Goal: Task Accomplishment & Management: Manage account settings

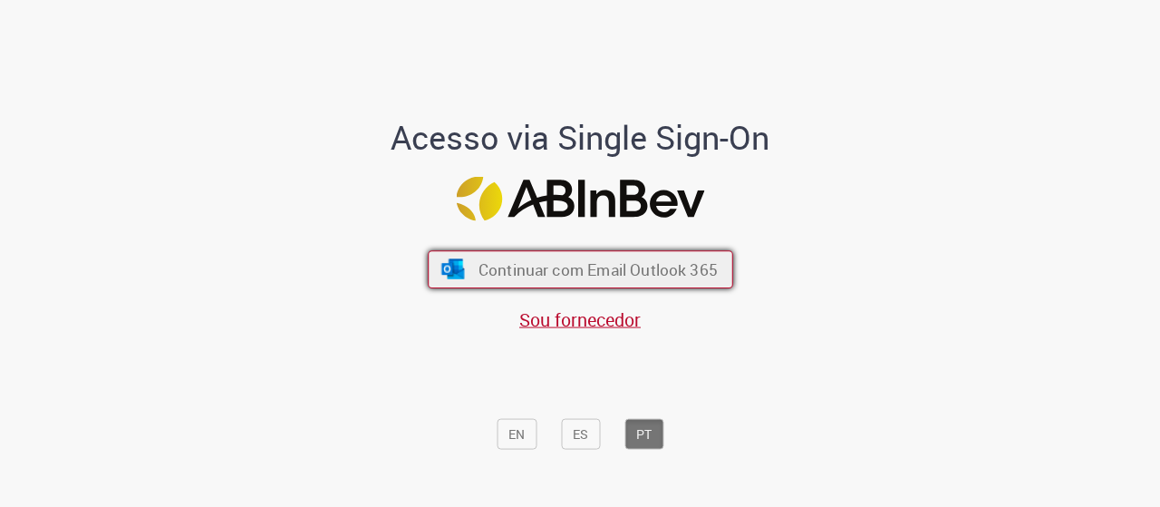
click at [563, 276] on span "Continuar com Email Outlook 365" at bounding box center [597, 268] width 239 height 21
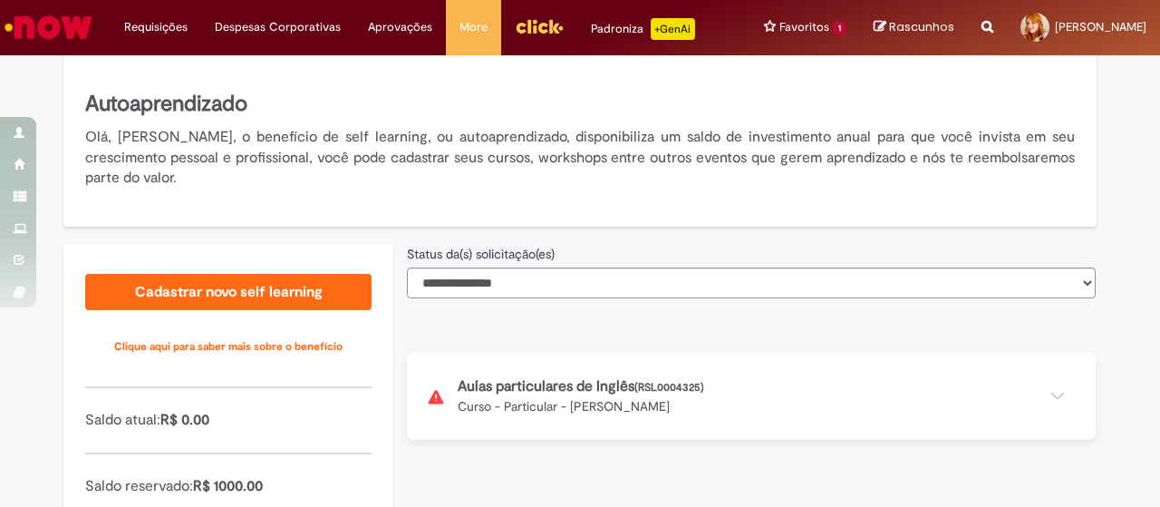
scroll to position [363, 0]
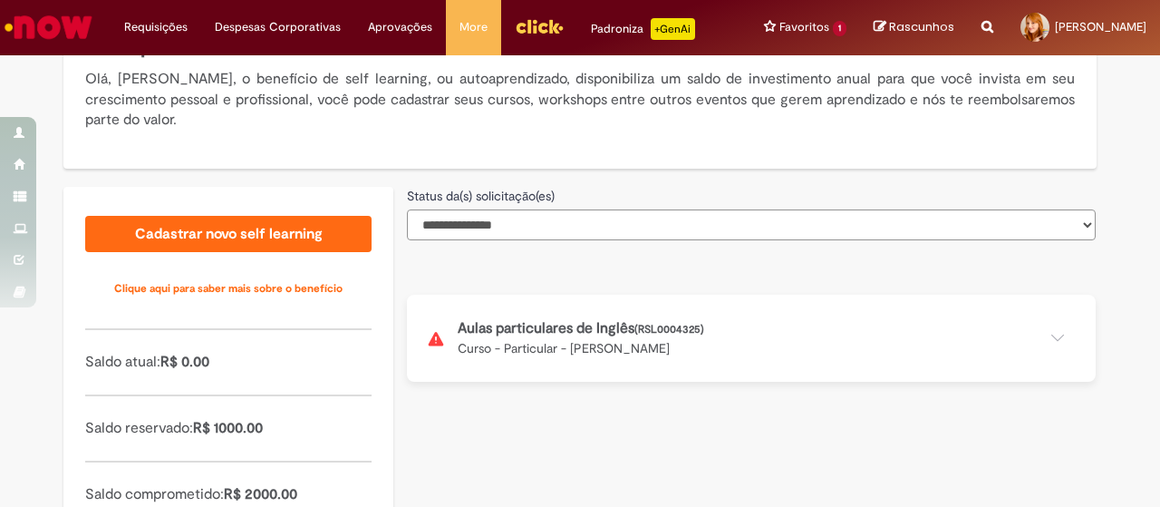
click at [547, 217] on select "**********" at bounding box center [751, 224] width 689 height 31
click at [566, 194] on div "**********" at bounding box center [751, 213] width 689 height 53
click at [614, 334] on button at bounding box center [751, 338] width 689 height 87
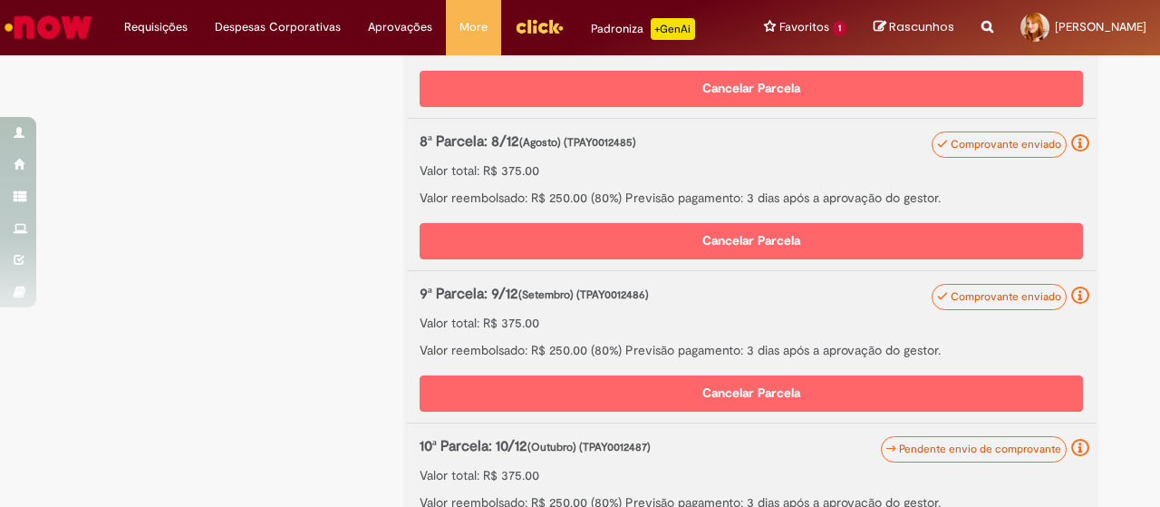
scroll to position [1813, 0]
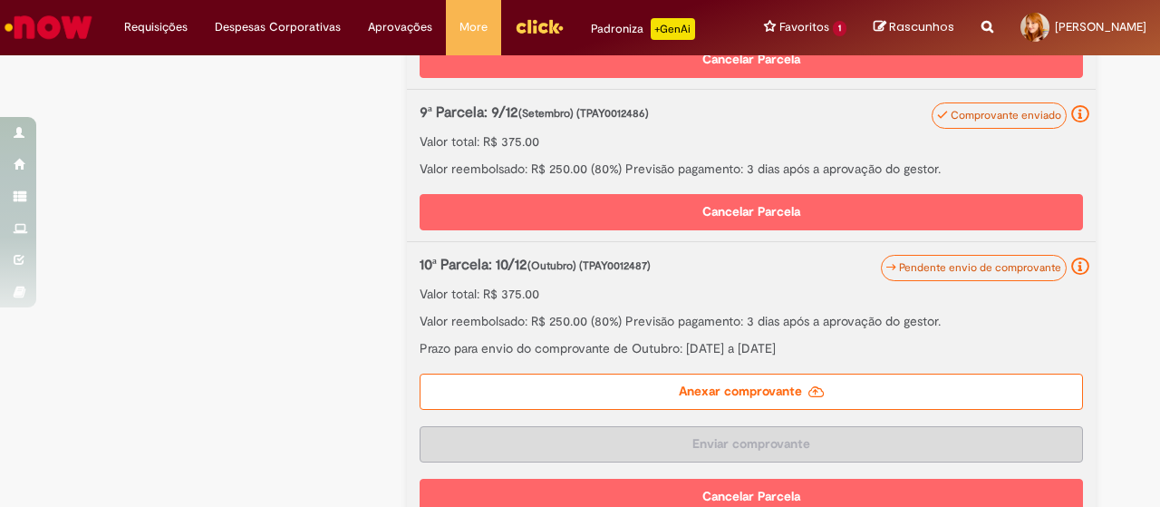
click at [683, 395] on label "Anexar comprovante" at bounding box center [751, 391] width 663 height 36
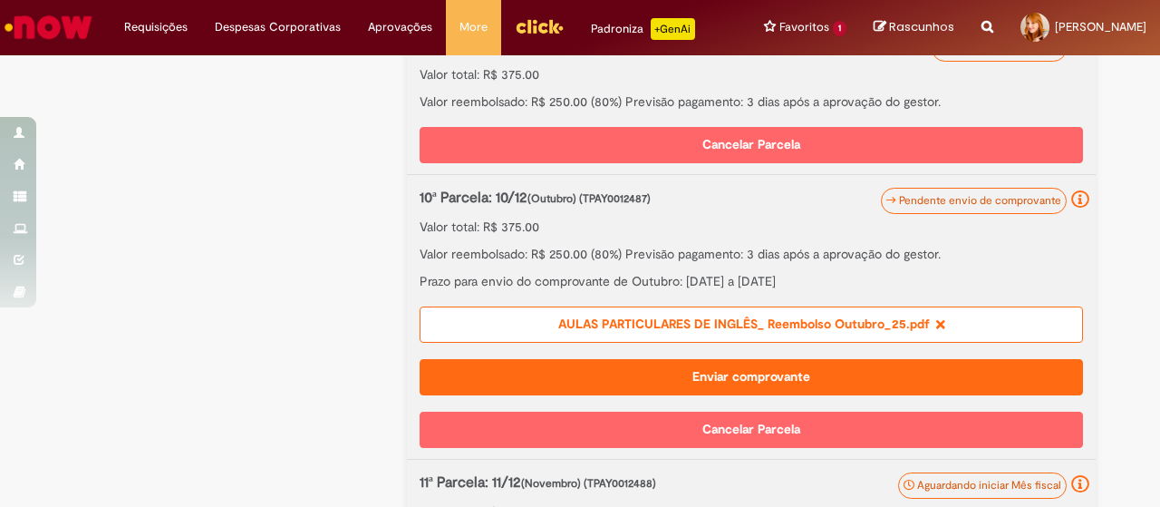
scroll to position [1909, 0]
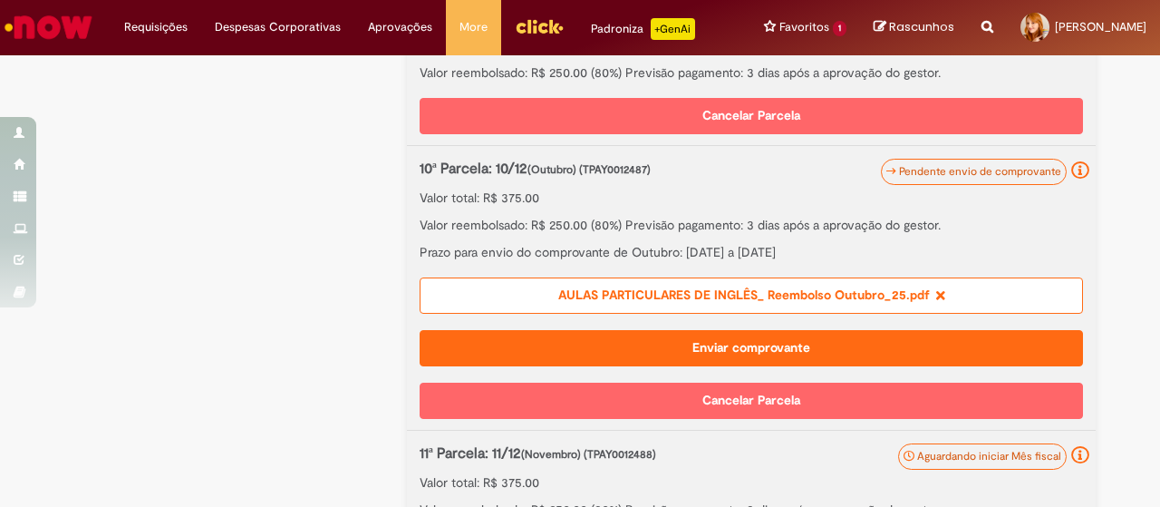
click at [765, 333] on button "Enviar comprovante" at bounding box center [751, 348] width 663 height 36
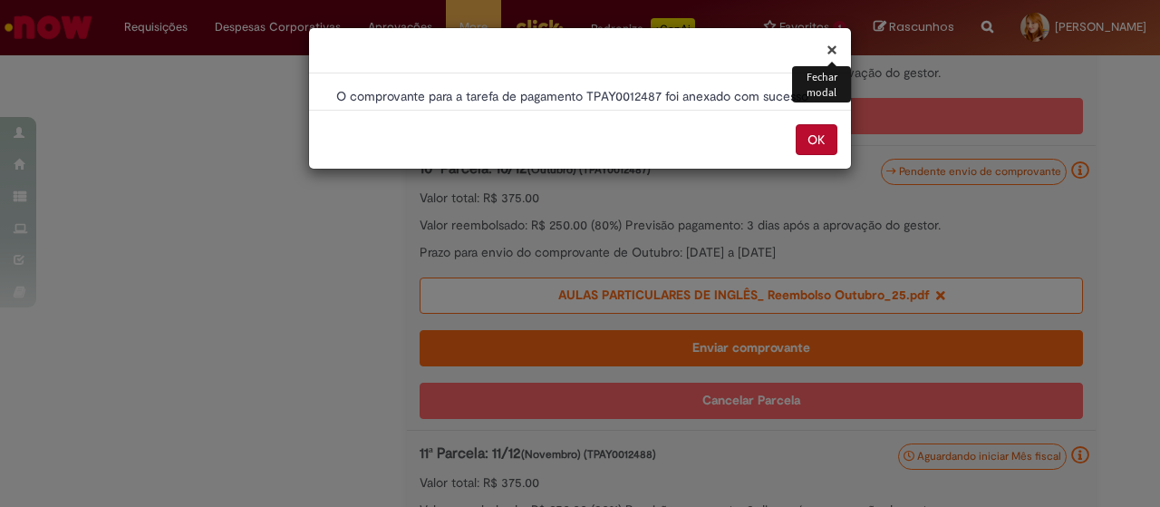
click at [808, 136] on button "OK" at bounding box center [817, 139] width 42 height 31
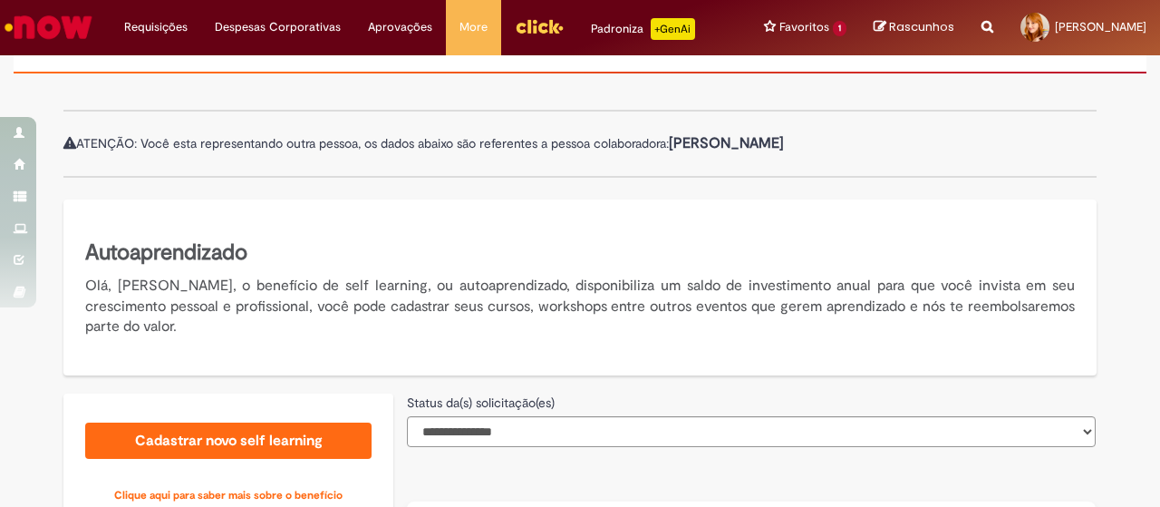
scroll to position [453, 0]
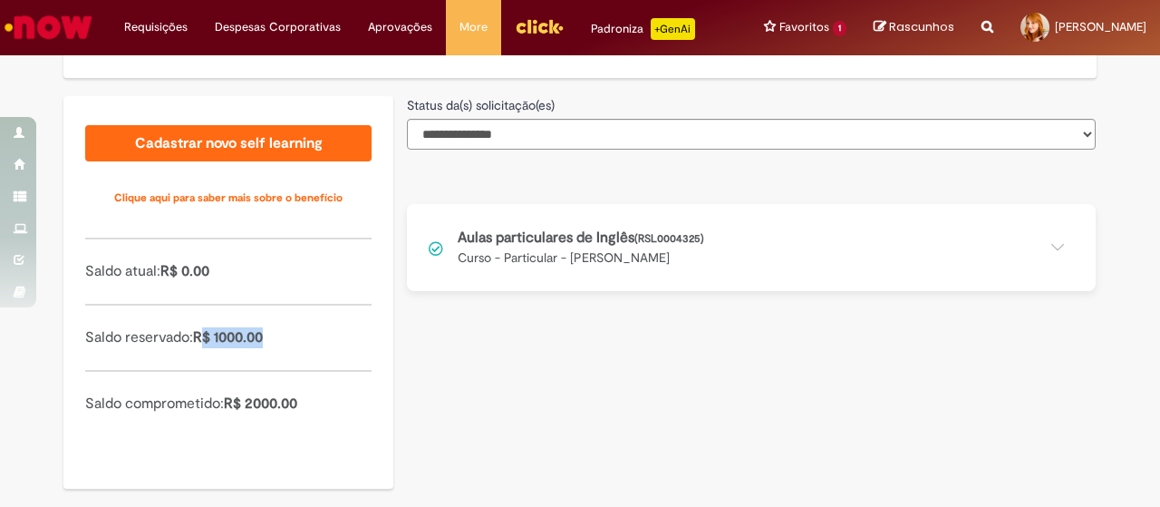
drag, startPoint x: 201, startPoint y: 335, endPoint x: 266, endPoint y: 338, distance: 64.4
click at [266, 338] on p "Saldo reservado: R$ 1000.00" at bounding box center [228, 337] width 286 height 21
drag, startPoint x: 178, startPoint y: 263, endPoint x: 237, endPoint y: 266, distance: 59.9
click at [237, 266] on p "Saldo atual: R$ 0.00" at bounding box center [228, 271] width 286 height 21
